Goal: Check status

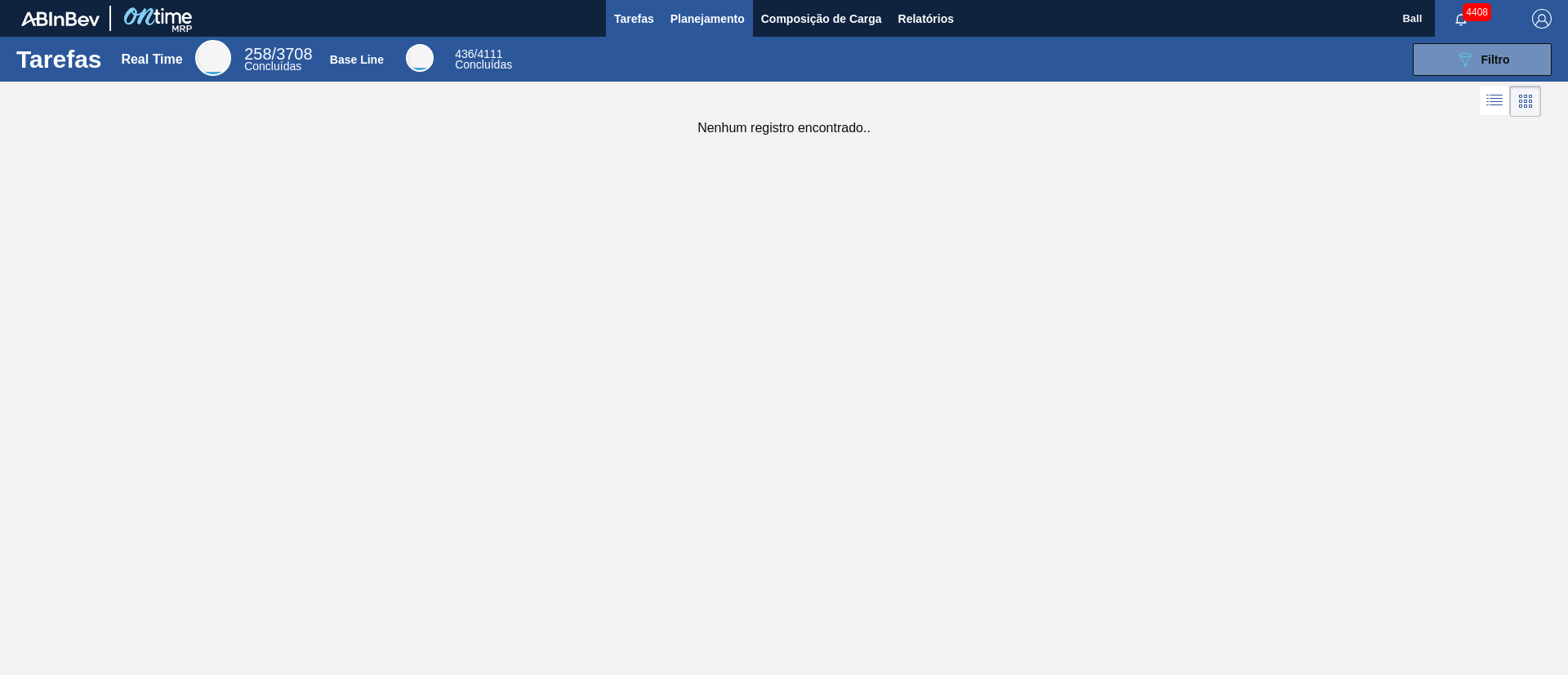
click at [695, 28] on button "Planejamento" at bounding box center [707, 18] width 91 height 37
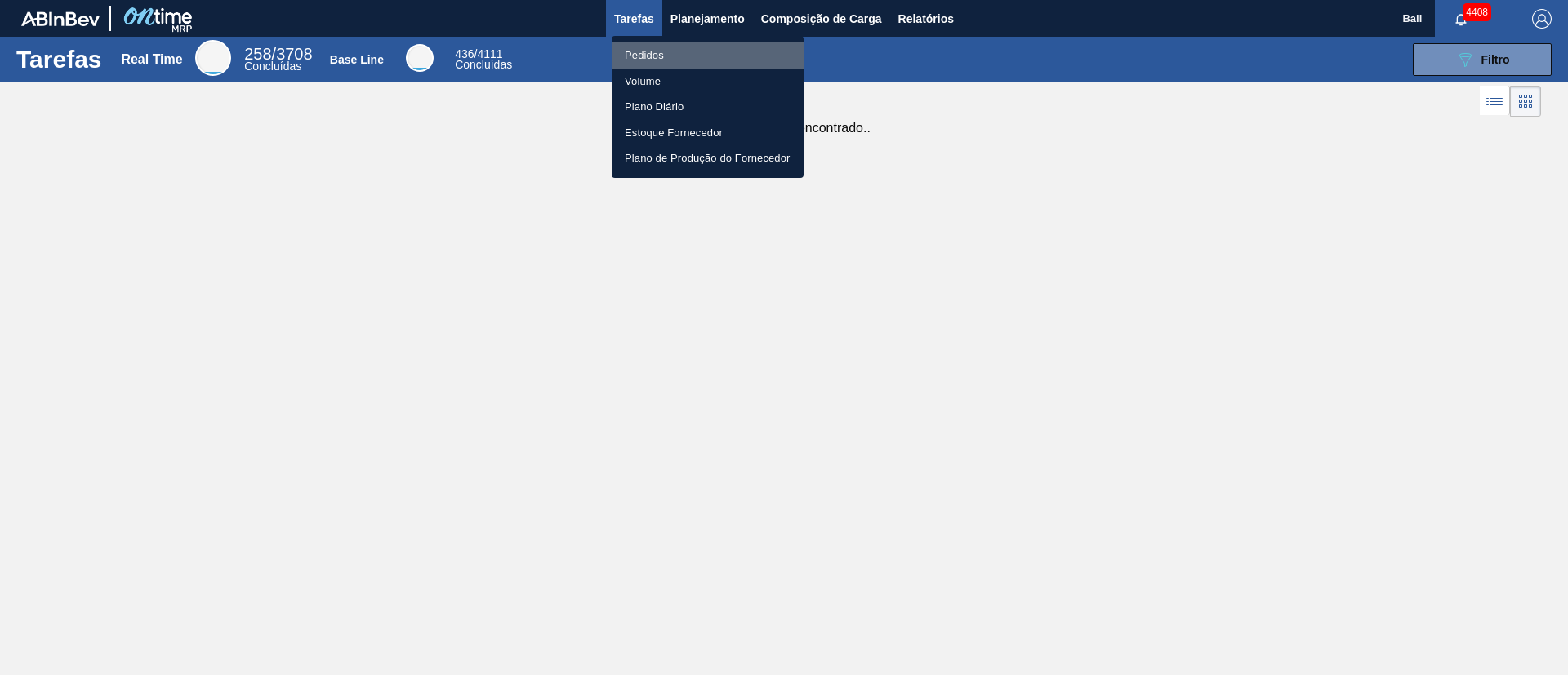
click at [670, 53] on li "Pedidos" at bounding box center [708, 55] width 192 height 26
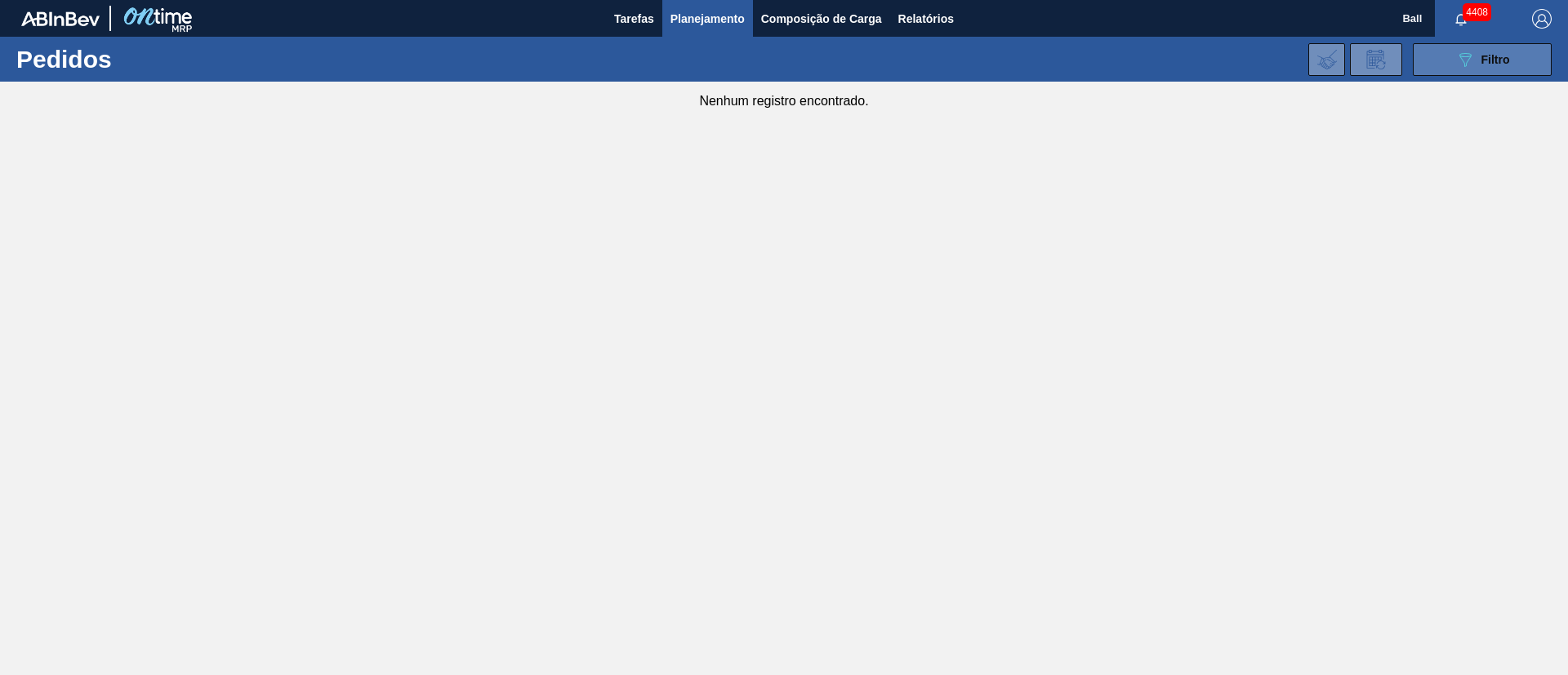
click at [1044, 72] on button "089F7B8B-B2A5-4AFE-B5C0-19BA573D28AC Filtro" at bounding box center [1482, 59] width 139 height 32
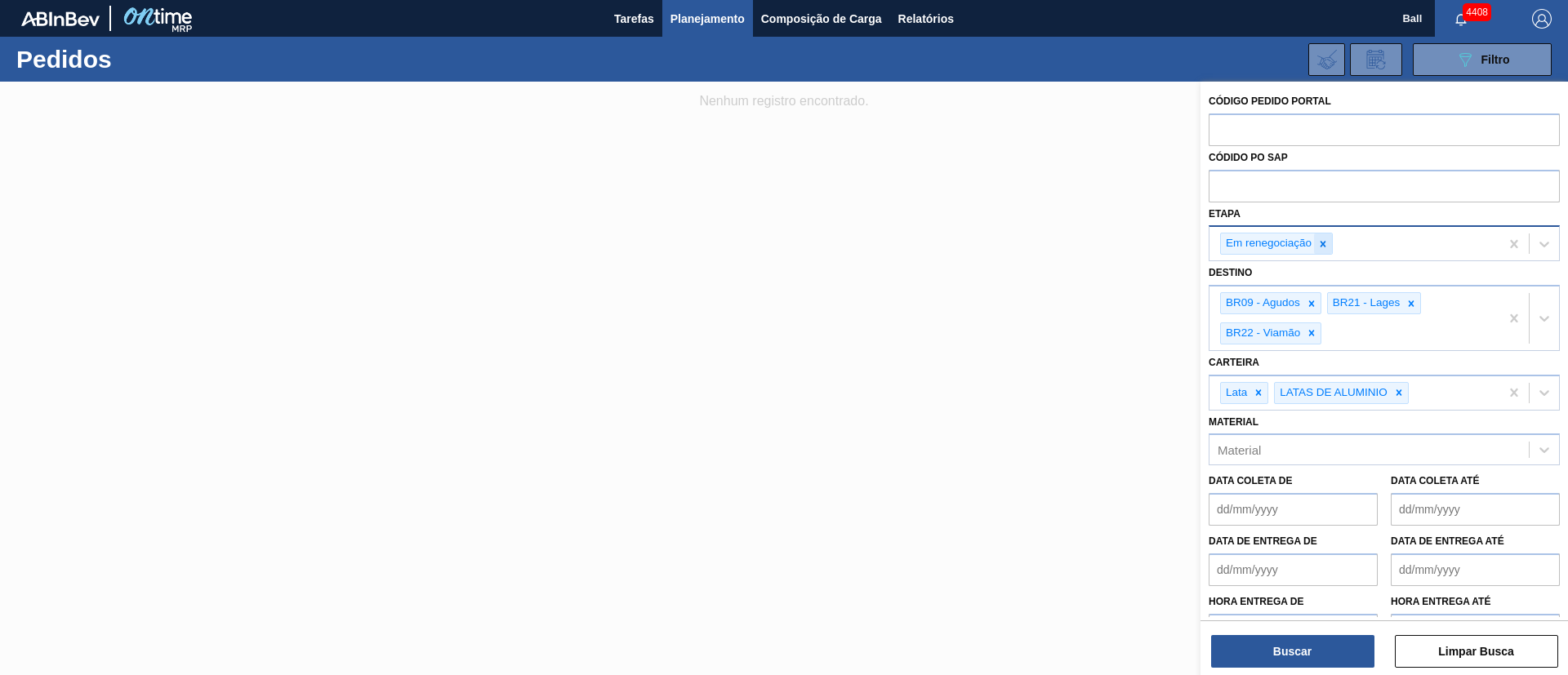
click at [1044, 243] on icon at bounding box center [1323, 244] width 12 height 12
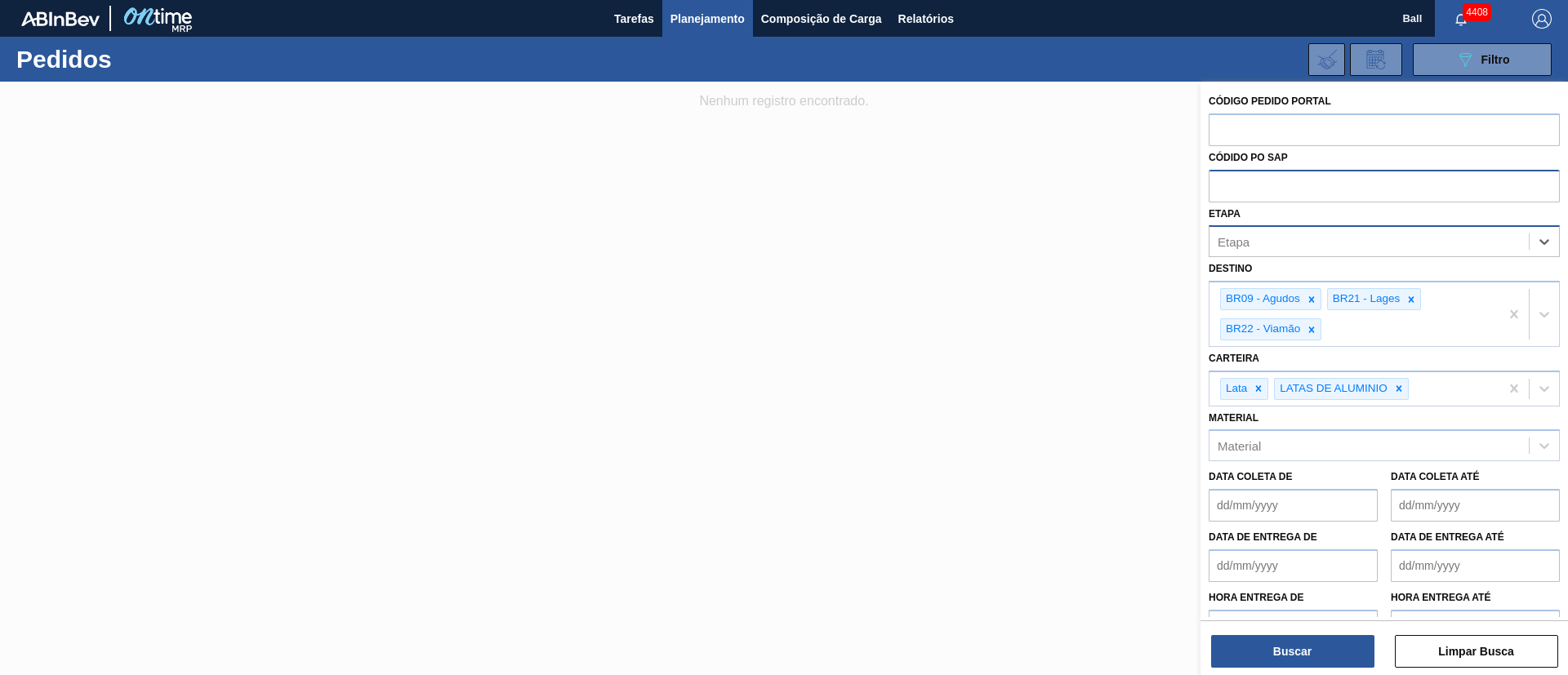
click at [1044, 187] on input "text" at bounding box center [1384, 185] width 351 height 31
paste input "text"
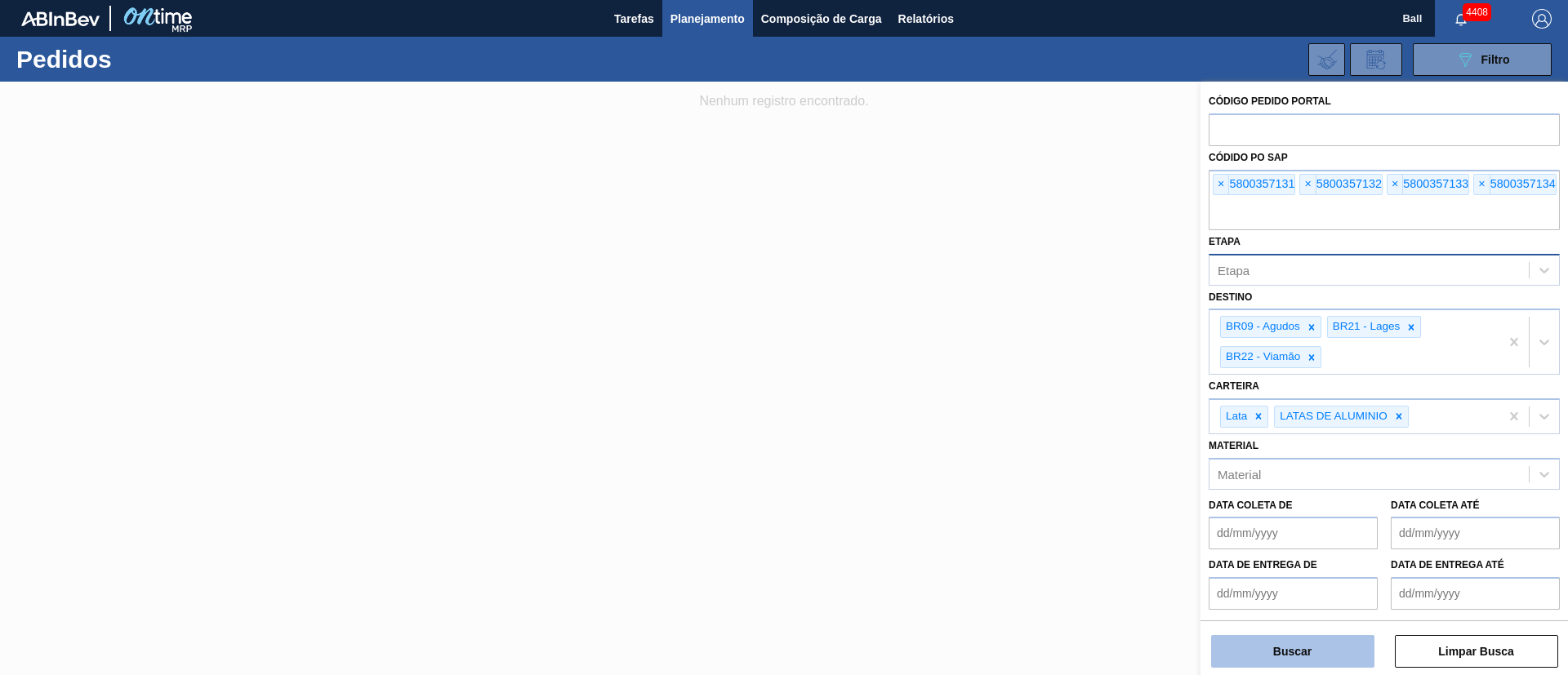
click at [1044, 449] on button "Buscar" at bounding box center [1293, 651] width 163 height 32
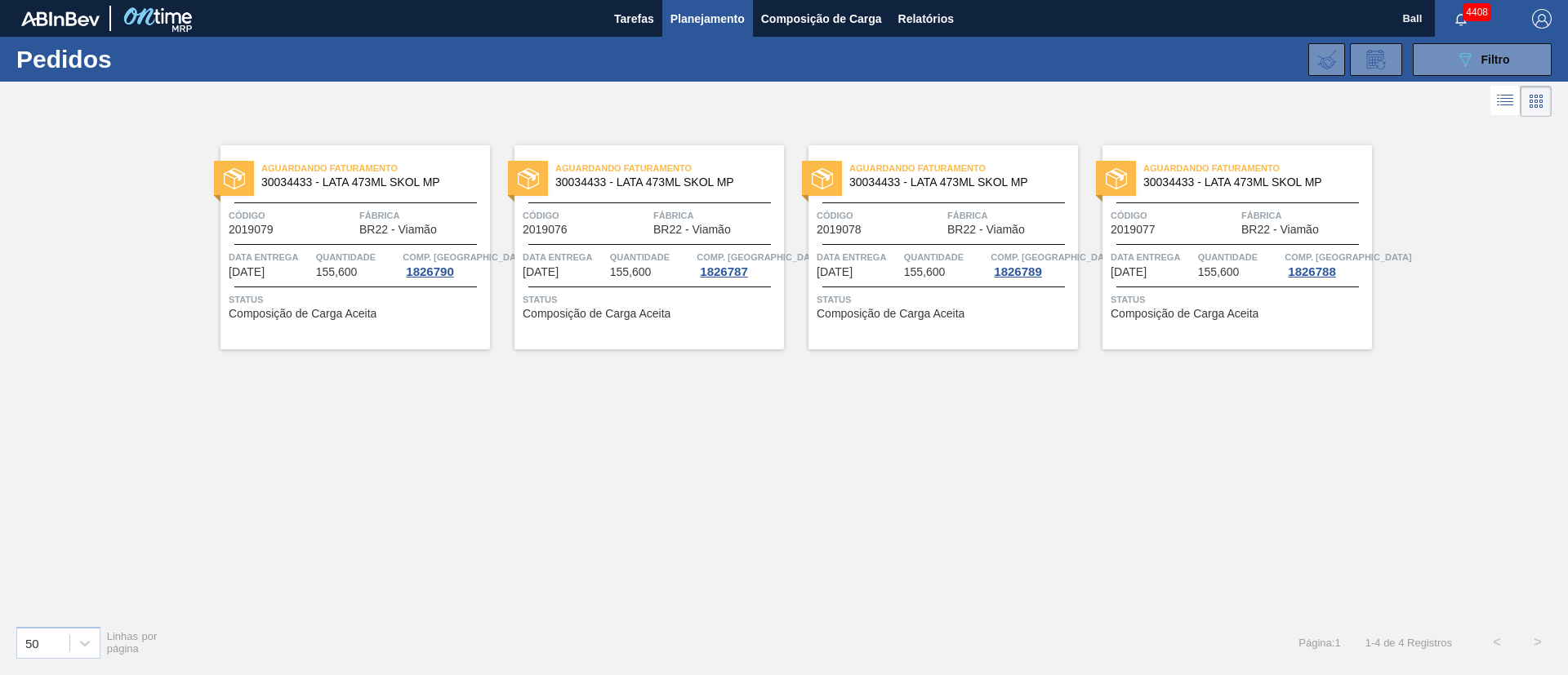
click at [659, 302] on span "Status" at bounding box center [651, 300] width 258 height 17
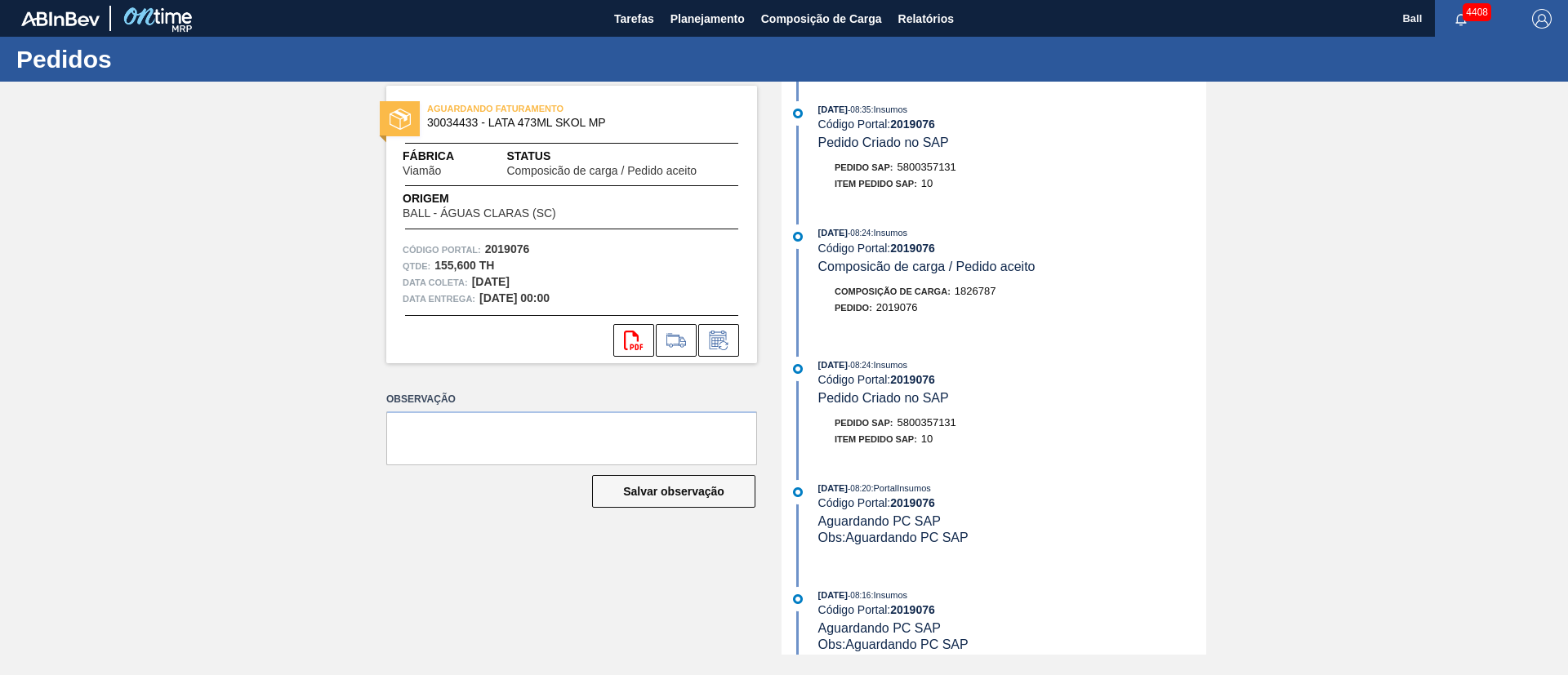
scroll to position [333, 0]
